Goal: Task Accomplishment & Management: Manage account settings

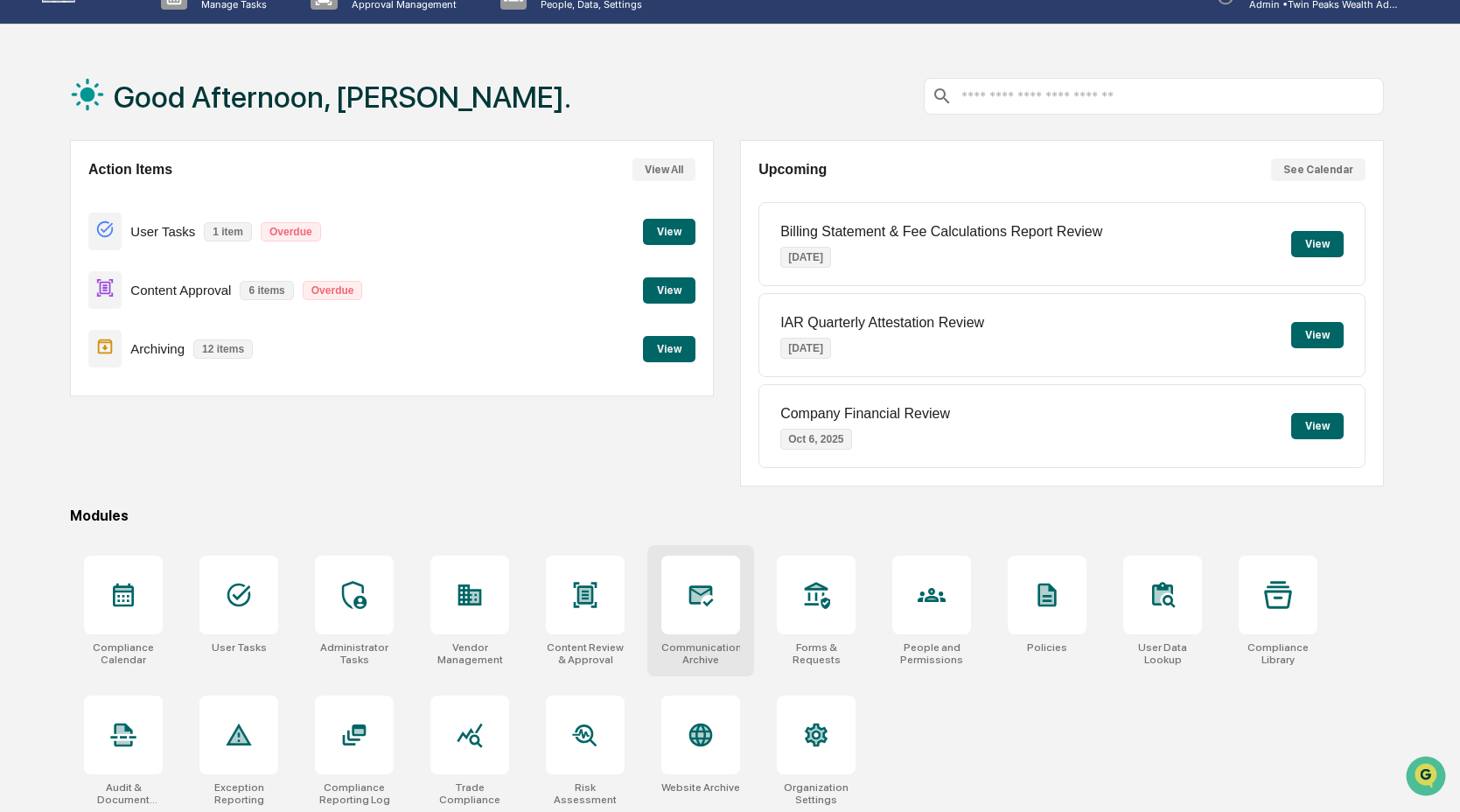
scroll to position [83, 0]
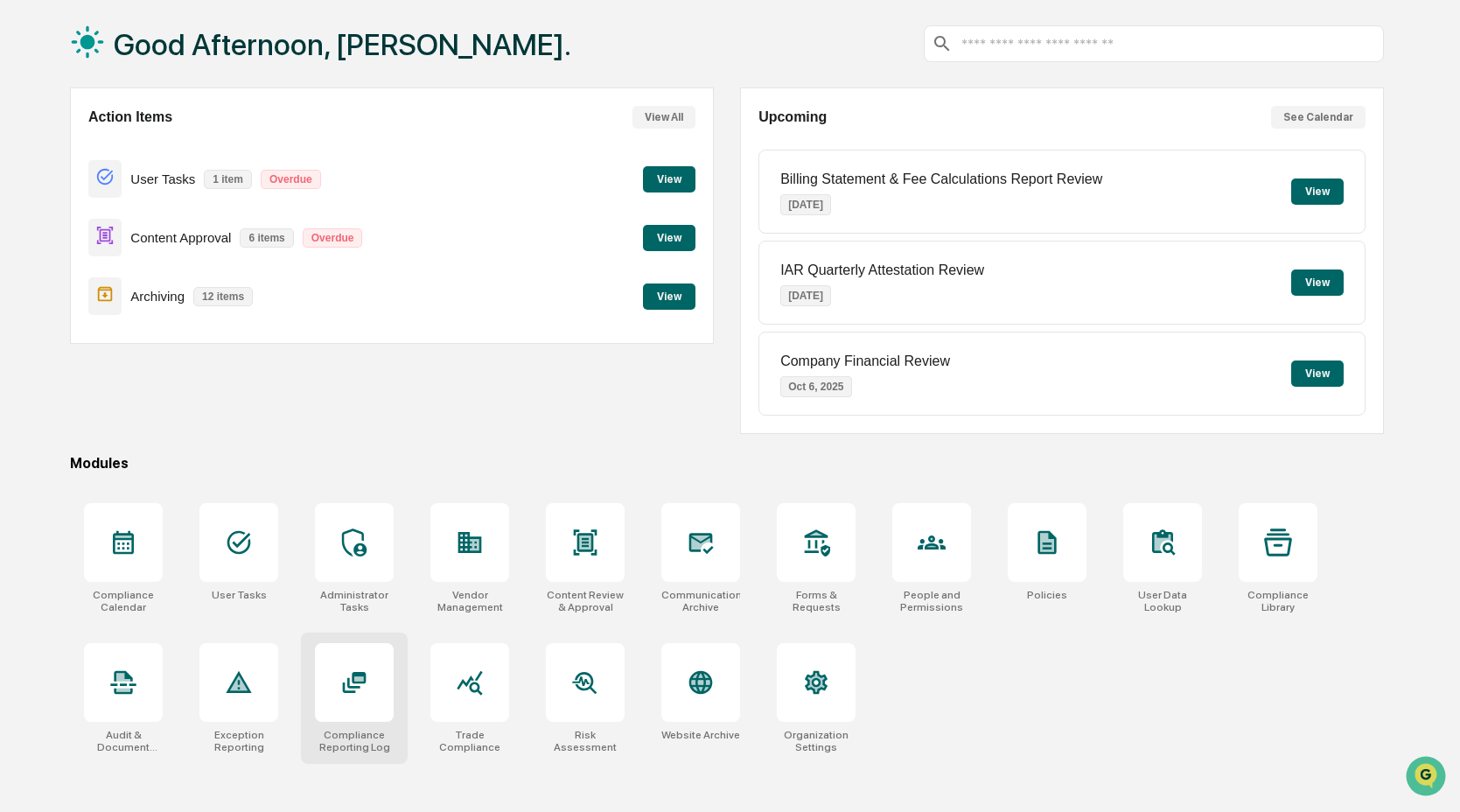
click at [327, 700] on div at bounding box center [354, 681] width 79 height 79
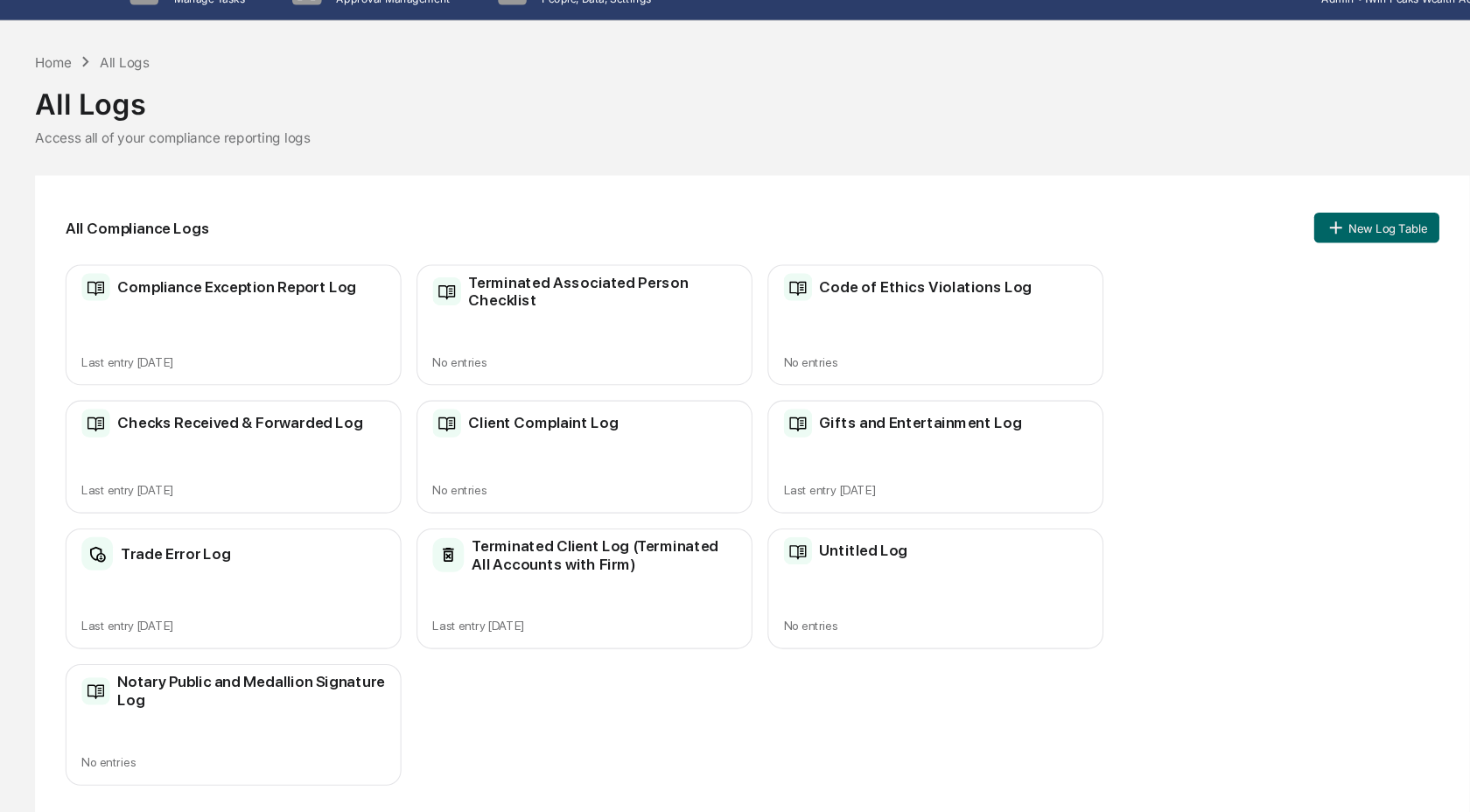
click at [982, 566] on div "Untitled Log No entries" at bounding box center [903, 578] width 310 height 111
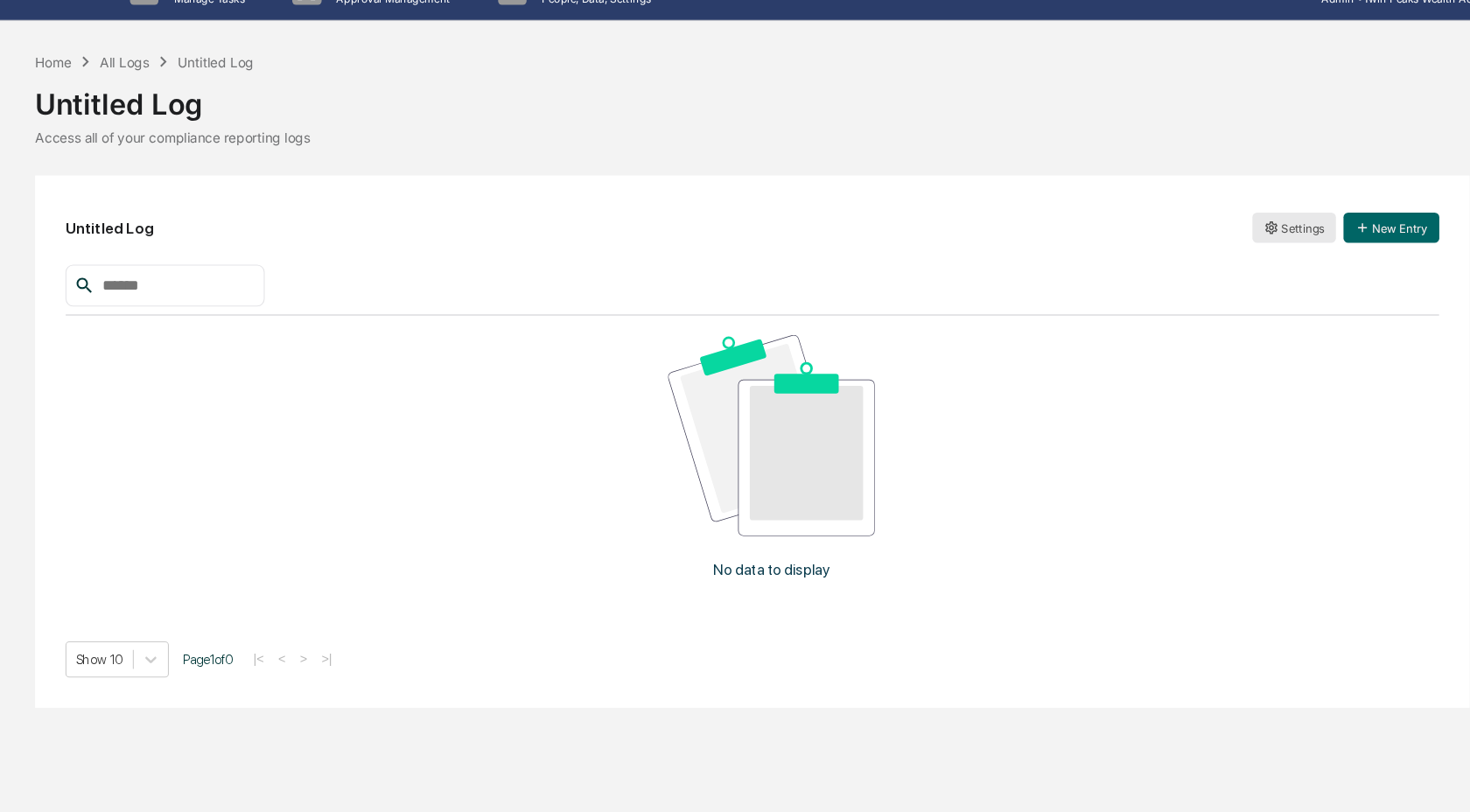
click at [1249, 248] on html "Calendar Manage Tasks Reviews Approval Management Company People, Data, Setting…" at bounding box center [735, 406] width 1470 height 812
click at [1221, 311] on div "Archive" at bounding box center [1234, 309] width 112 height 28
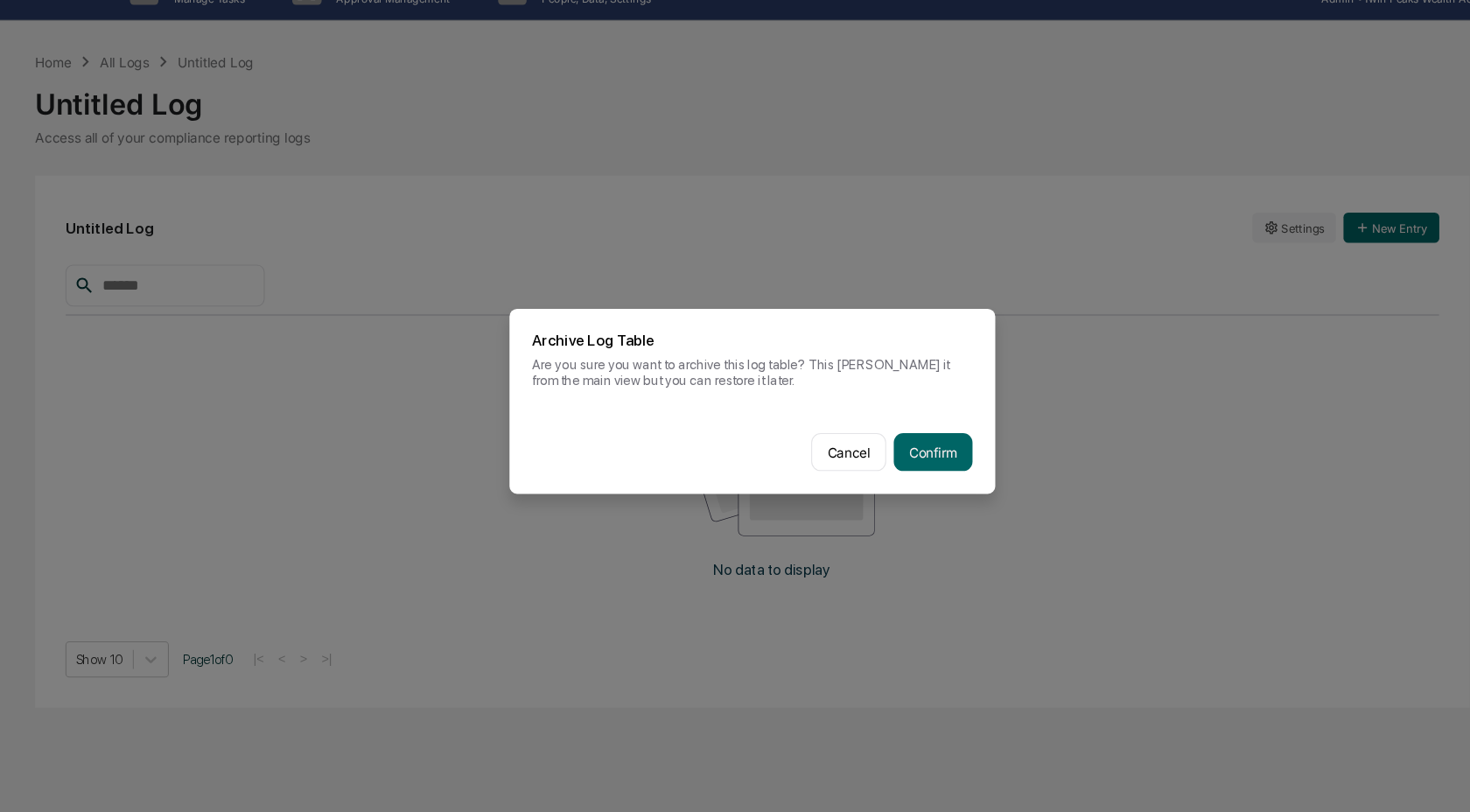
click at [899, 467] on div "Cancel Confirm" at bounding box center [735, 452] width 448 height 77
click at [898, 461] on button "Confirm" at bounding box center [901, 452] width 73 height 35
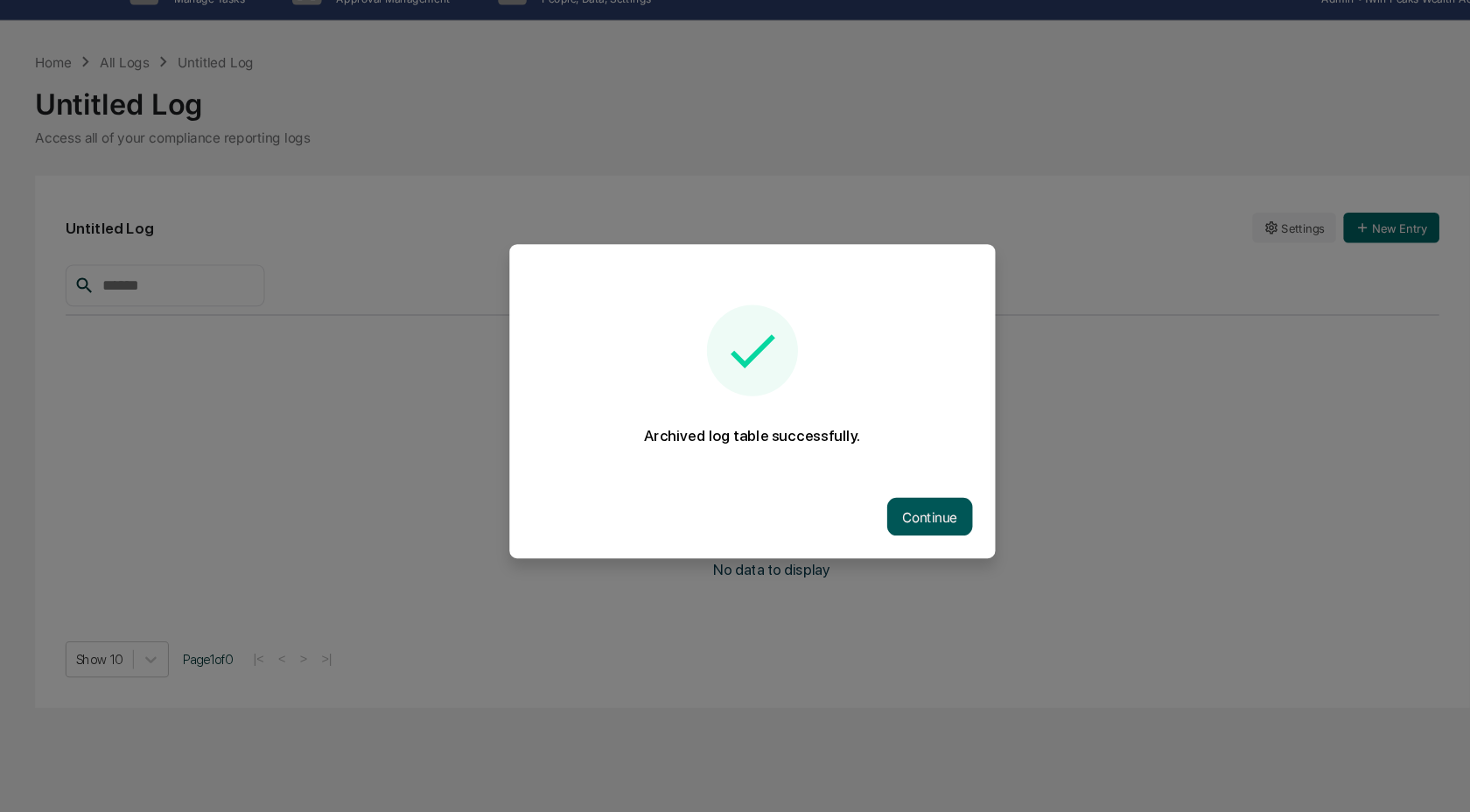
click at [899, 521] on button "Continue" at bounding box center [898, 512] width 79 height 35
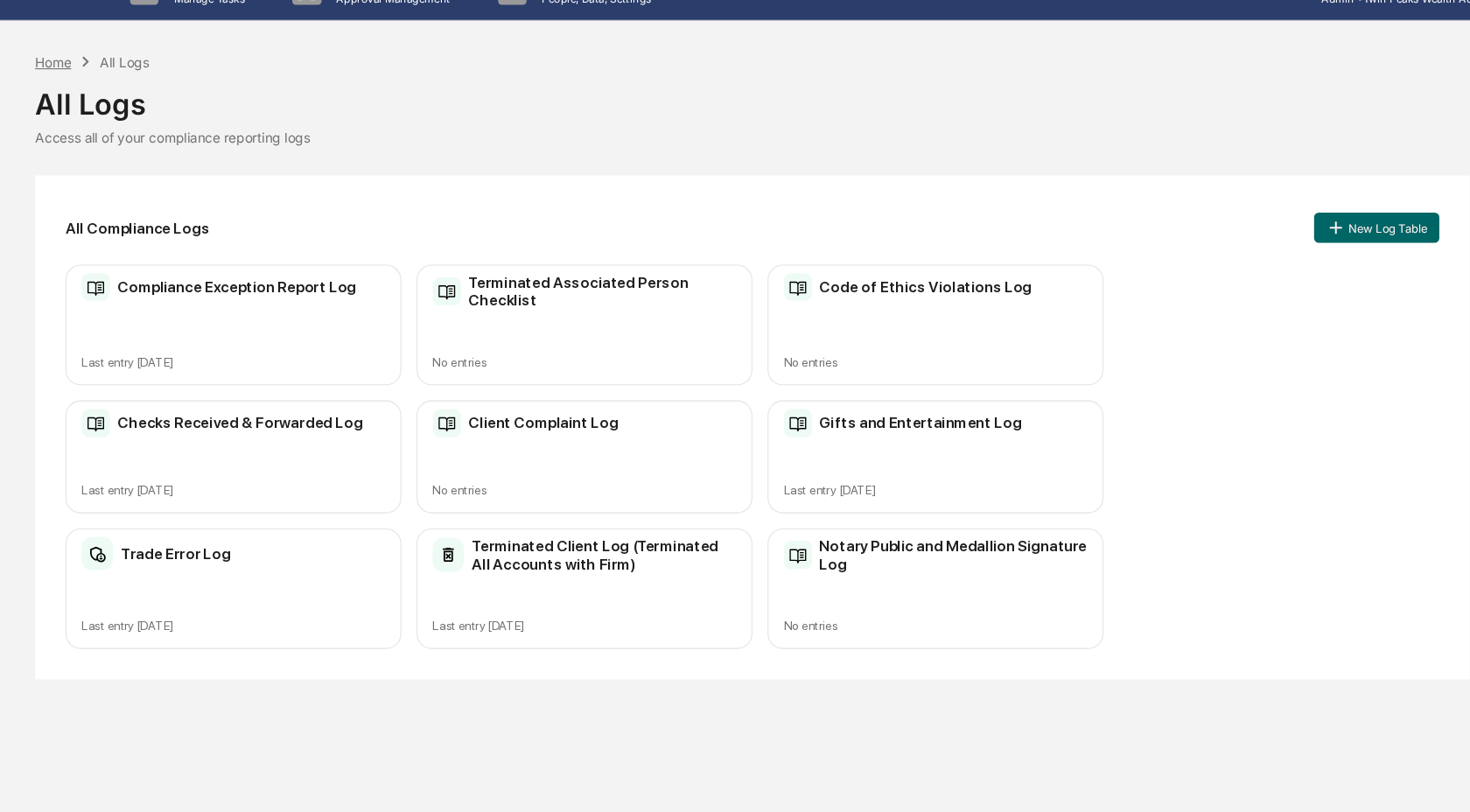
click at [80, 90] on div "Home" at bounding box center [90, 94] width 33 height 15
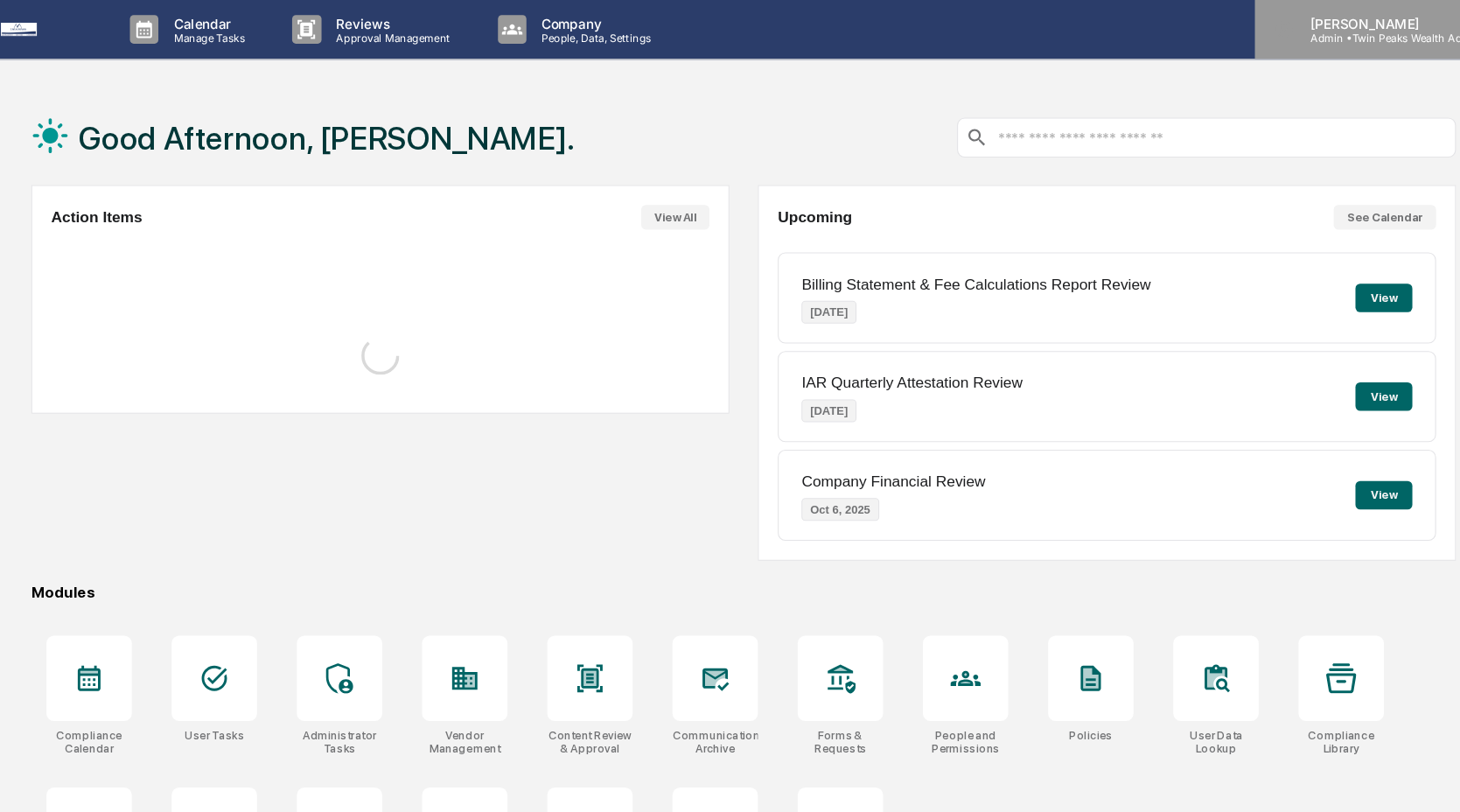
click at [1321, 22] on p "[PERSON_NAME]" at bounding box center [1317, 22] width 163 height 15
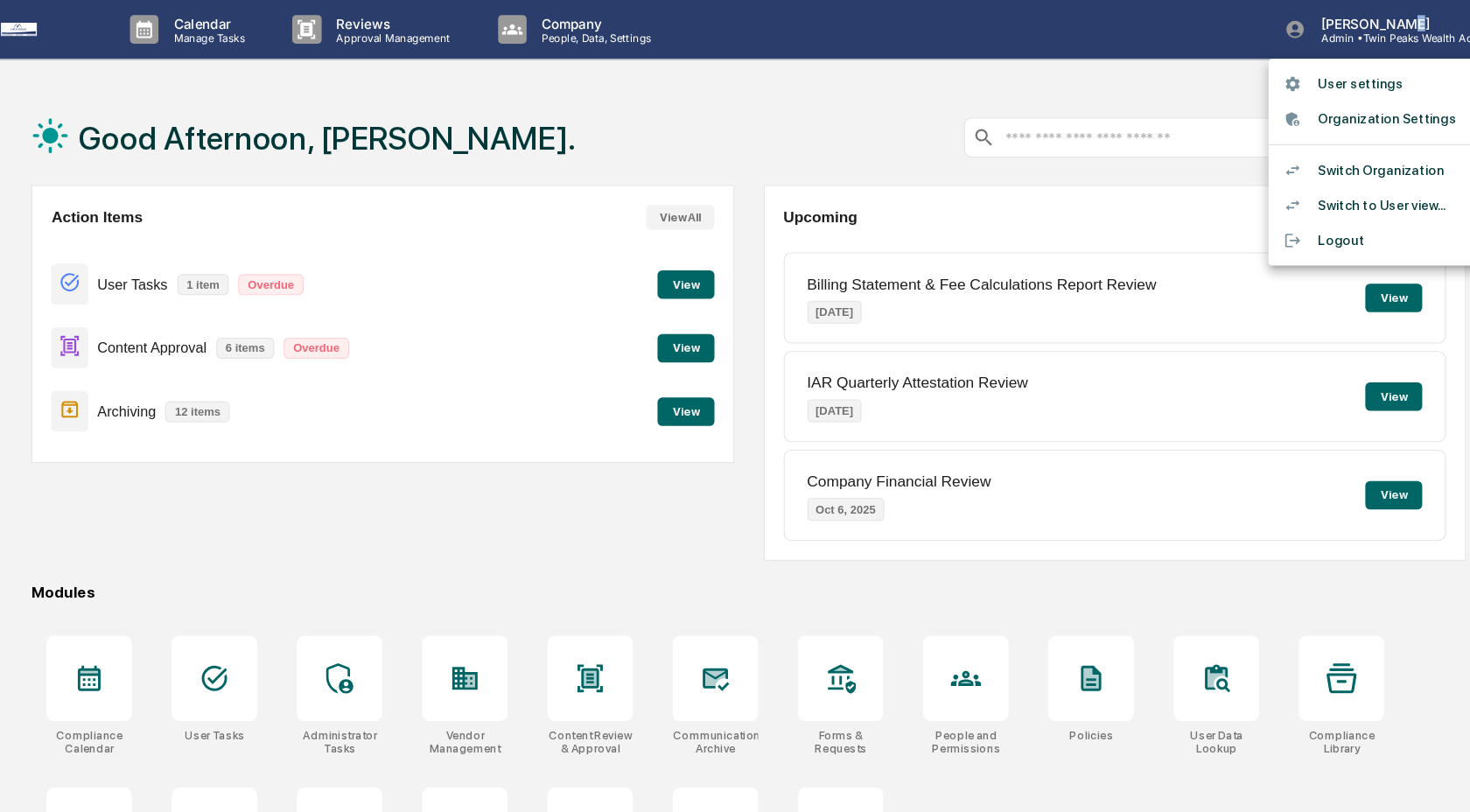
click at [1284, 154] on li "Switch Organization" at bounding box center [1333, 157] width 245 height 32
